Goal: Find specific fact: Find specific fact

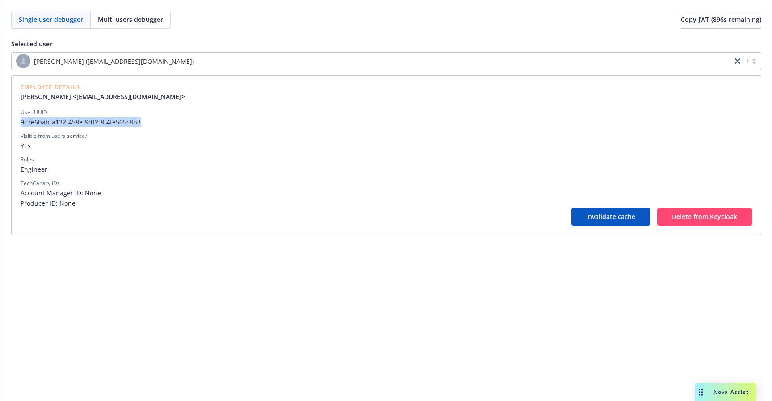
drag, startPoint x: 137, startPoint y: 125, endPoint x: 21, endPoint y: 120, distance: 116.2
click at [21, 120] on span "9c7e6bab-a132-458e-9df2-8f4fe505c8b3" at bounding box center [386, 121] width 731 height 9
copy span "9c7e6bab-a132-458e-9df2-8f4fe505c8b3"
